Goal: Register for event/course

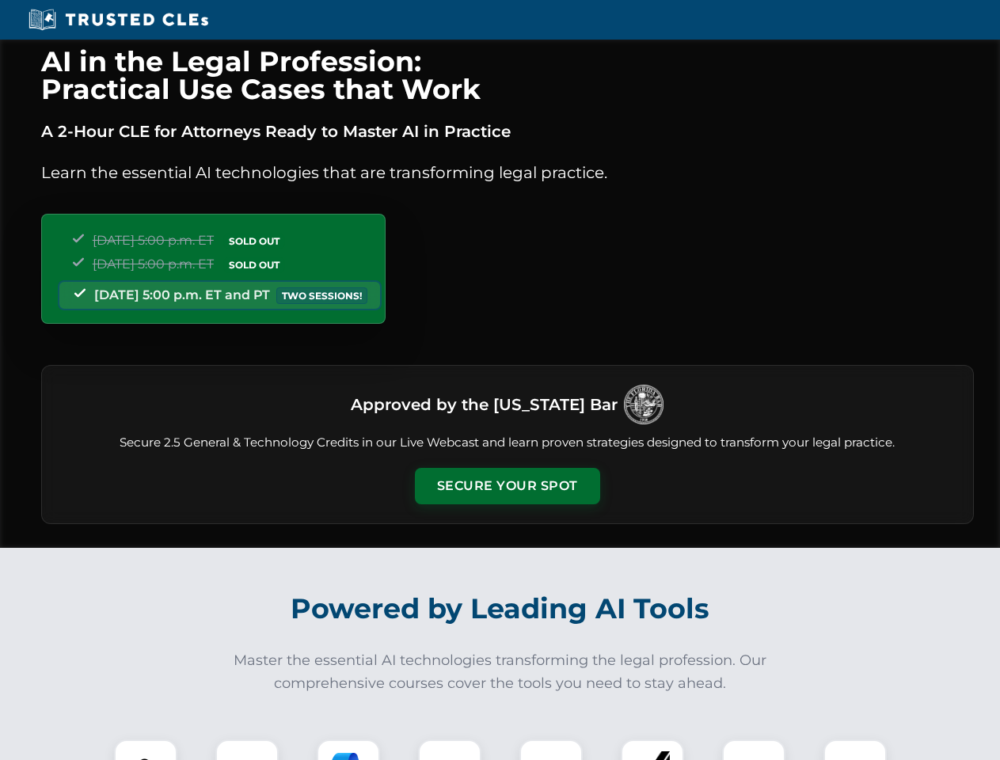
click at [507, 486] on button "Secure Your Spot" at bounding box center [507, 486] width 185 height 36
click at [146, 750] on img at bounding box center [146, 771] width 46 height 46
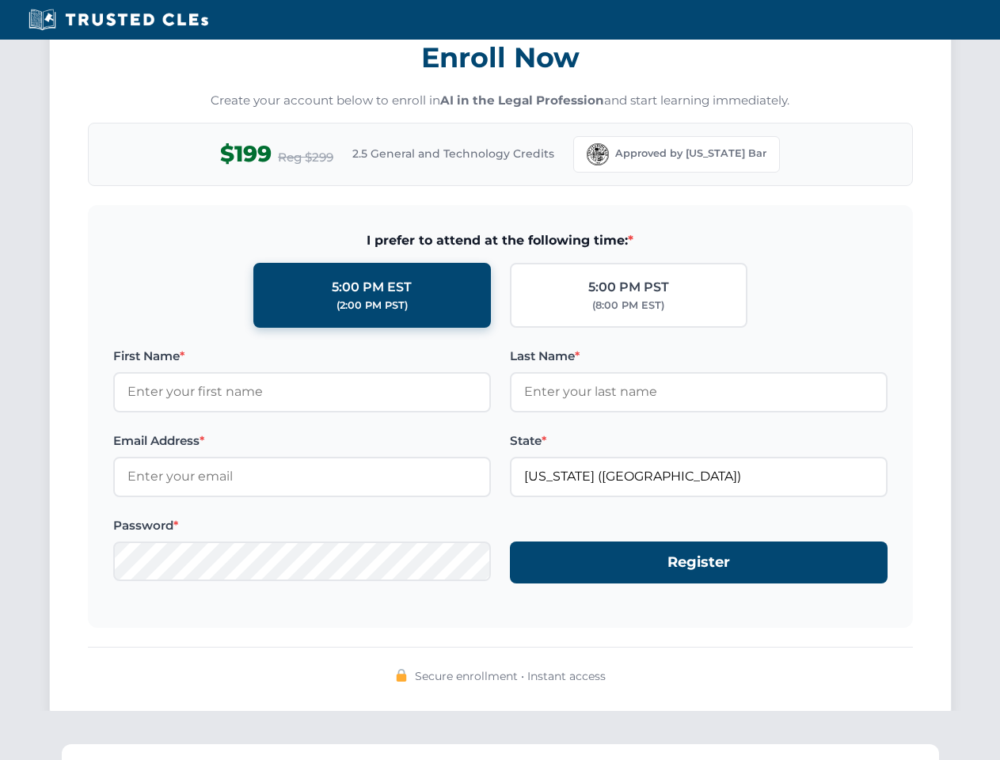
scroll to position [1555, 0]
